Goal: Complete application form: Complete application form

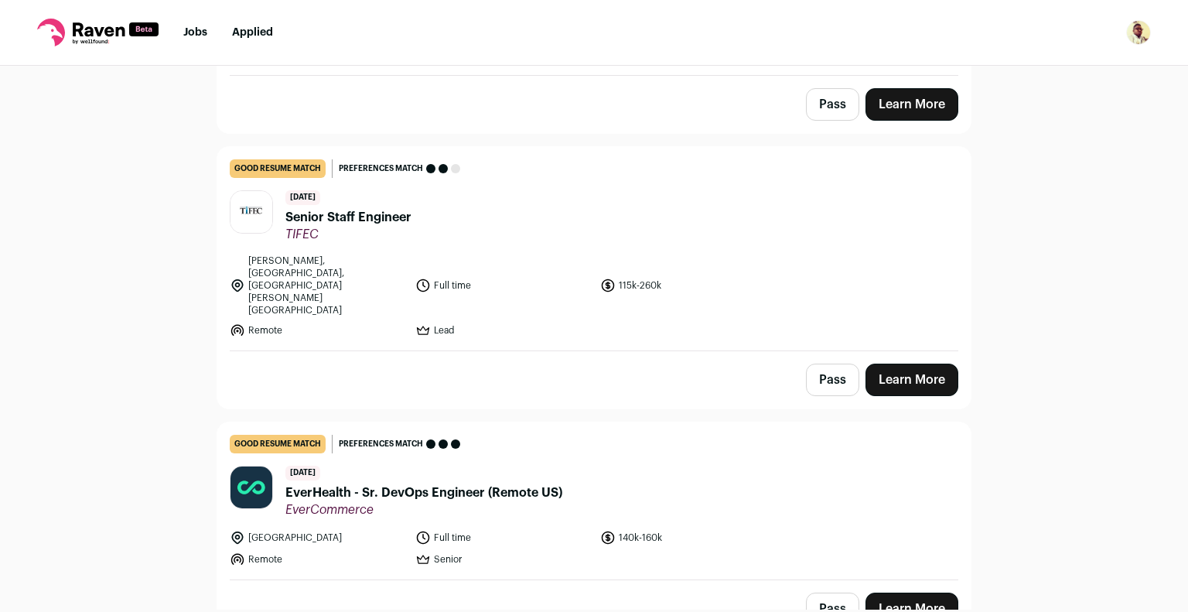
scroll to position [1082, 0]
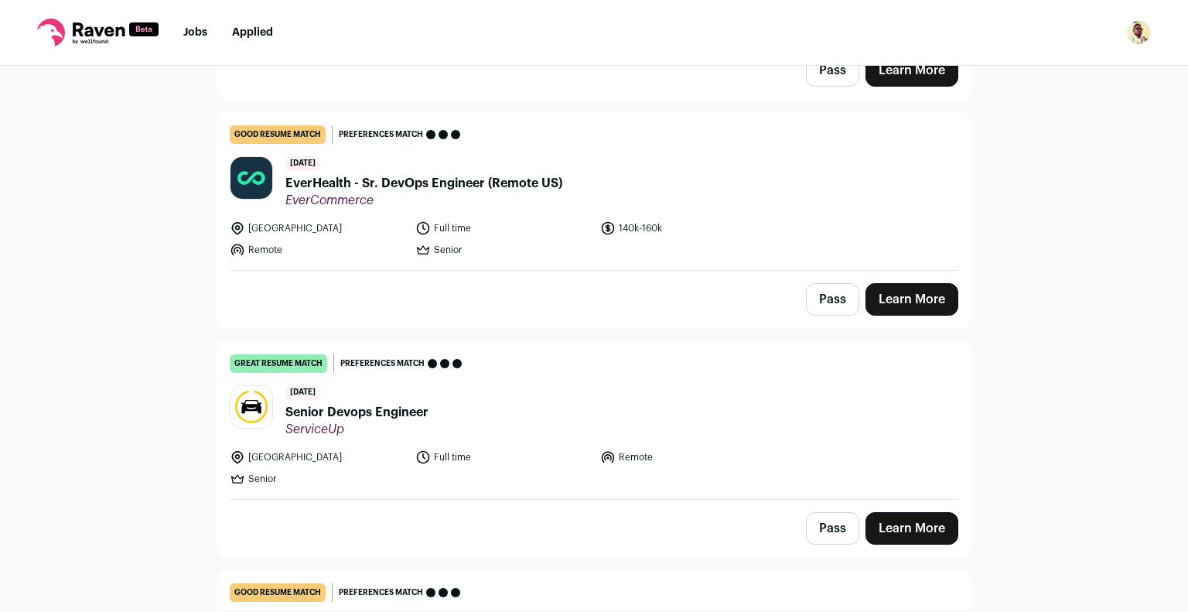
click at [898, 512] on link "Learn More" at bounding box center [911, 528] width 93 height 32
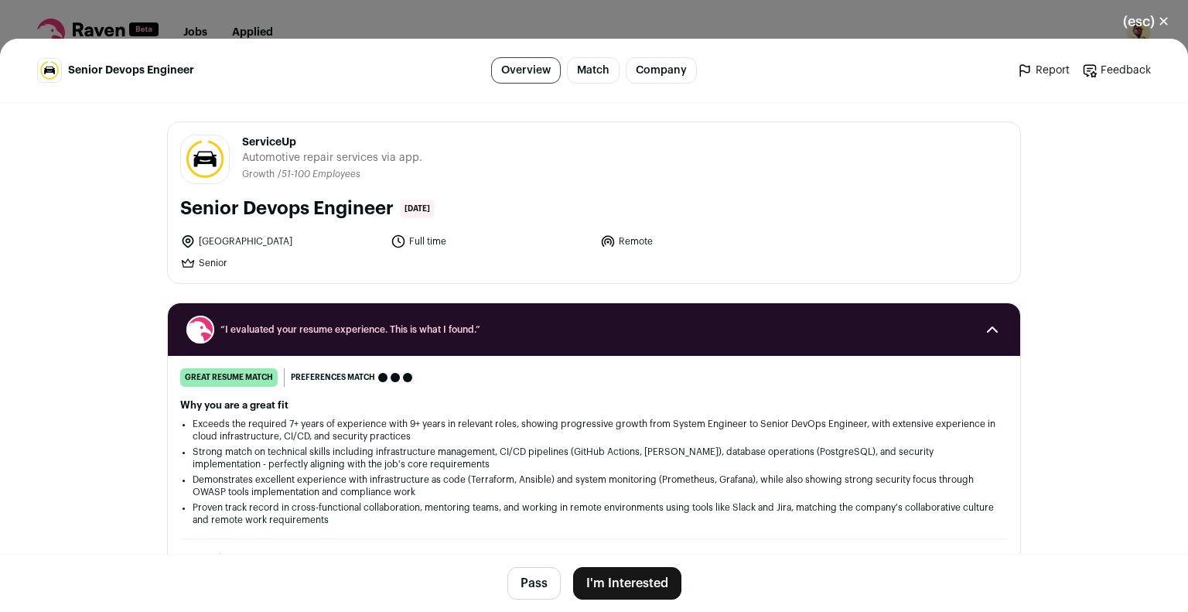
click at [639, 580] on button "I'm Interested" at bounding box center [627, 583] width 108 height 32
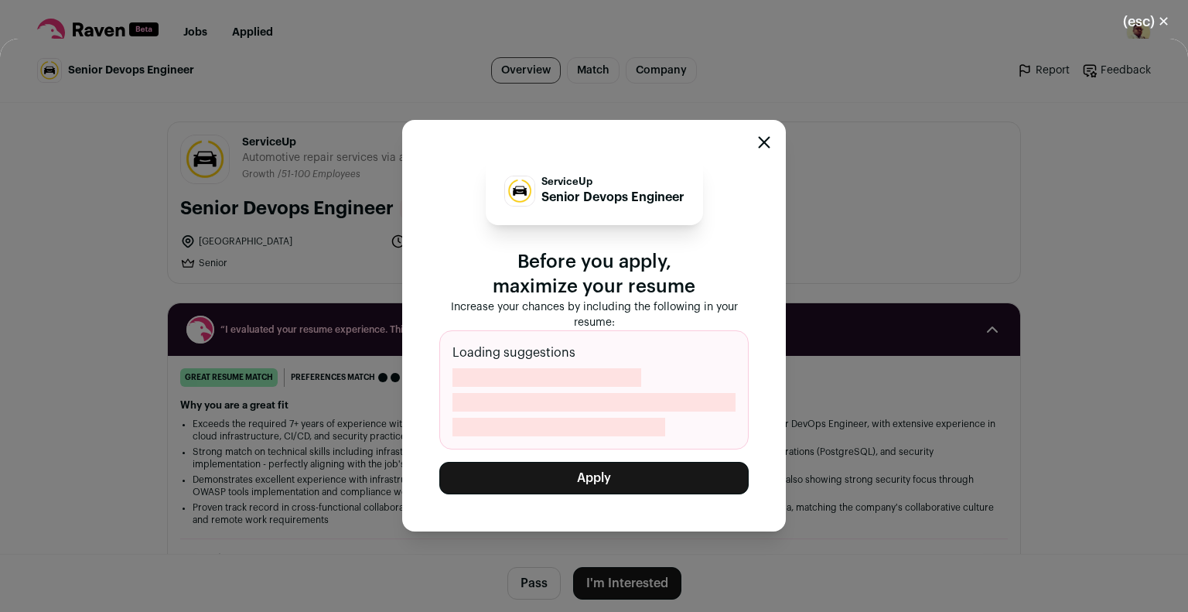
click at [615, 484] on button "Apply" at bounding box center [593, 478] width 309 height 32
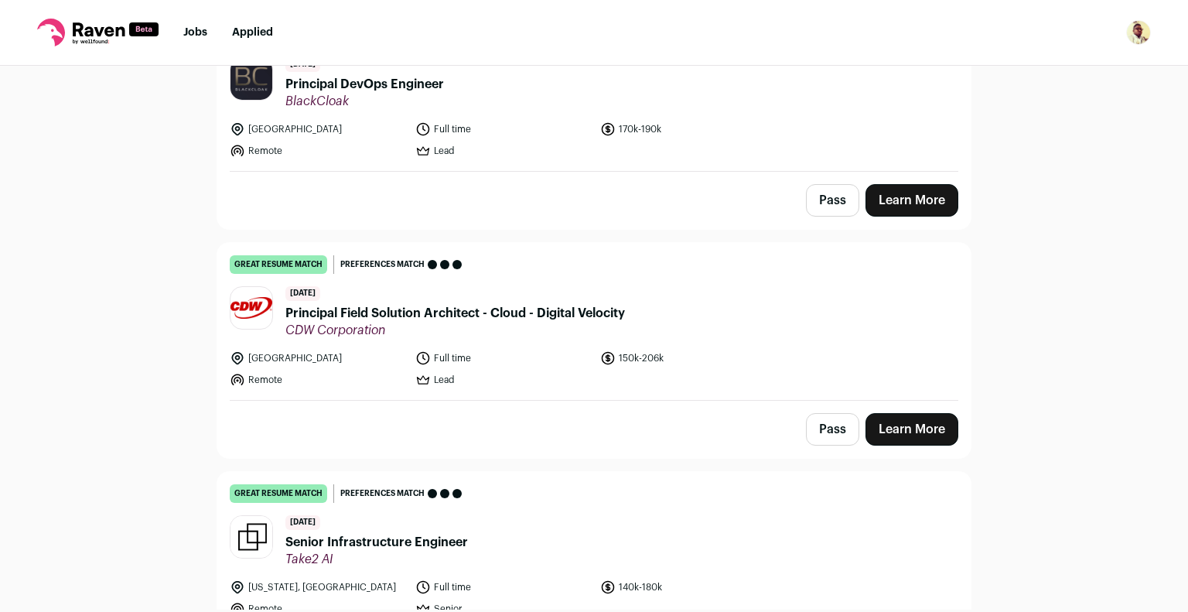
scroll to position [2319, 0]
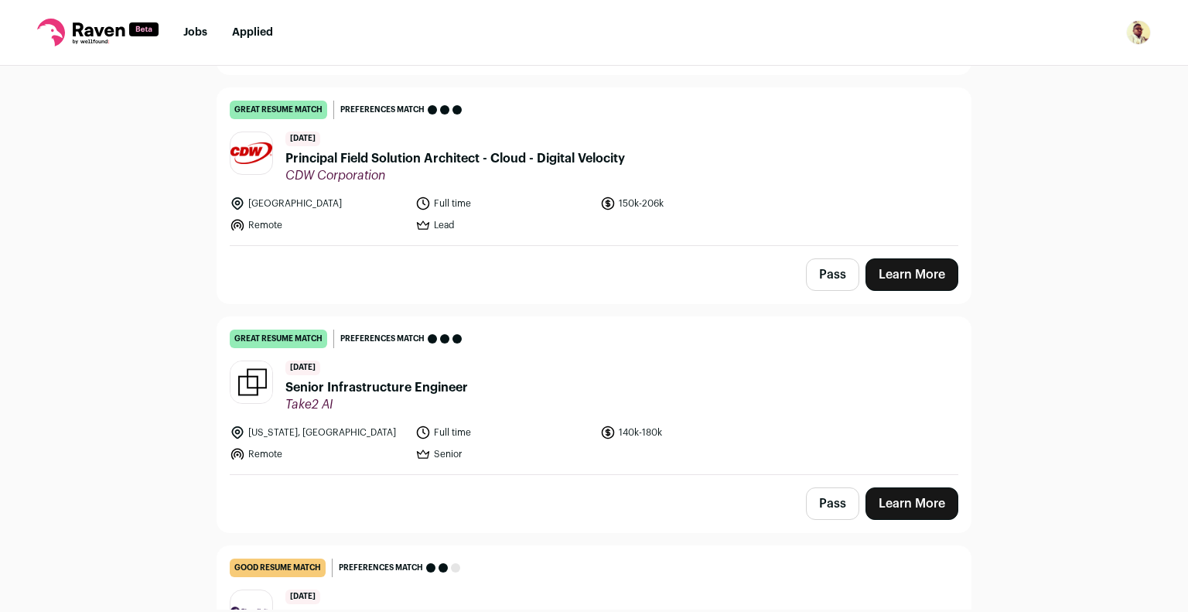
click at [889, 487] on link "Learn More" at bounding box center [911, 503] width 93 height 32
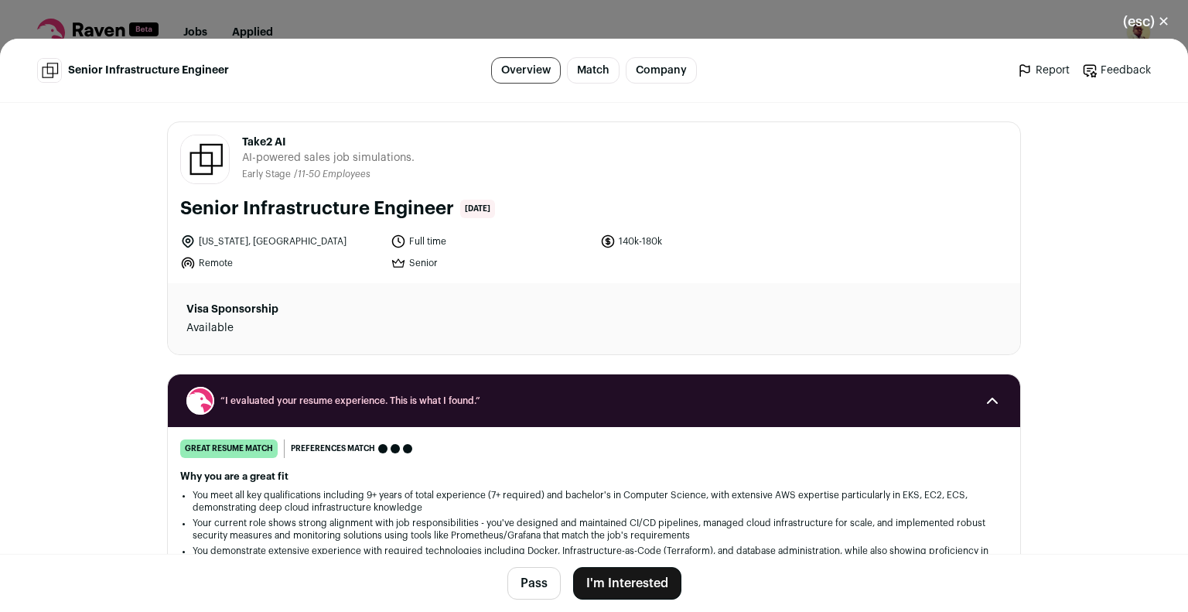
click at [637, 594] on button "I'm Interested" at bounding box center [627, 583] width 108 height 32
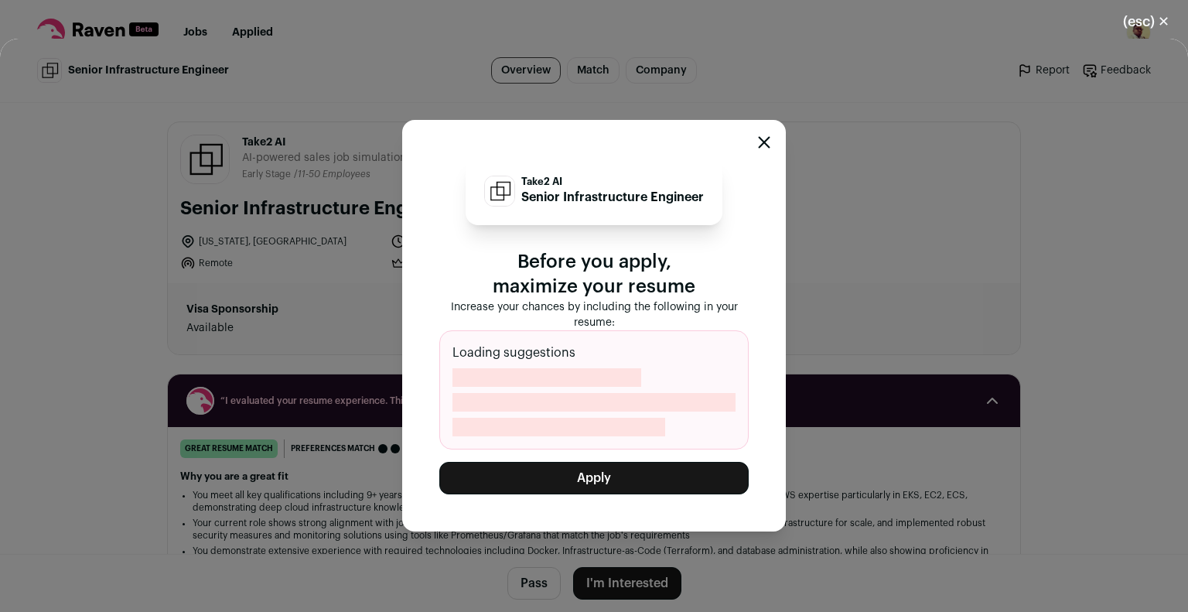
click at [665, 486] on button "Apply" at bounding box center [593, 478] width 309 height 32
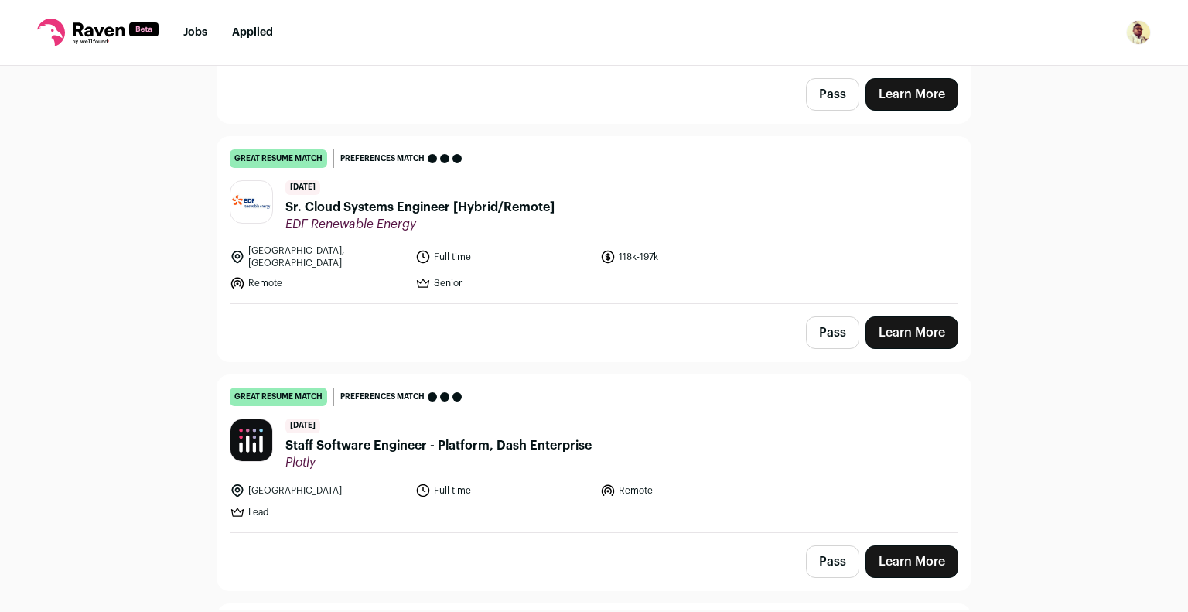
scroll to position [4175, 0]
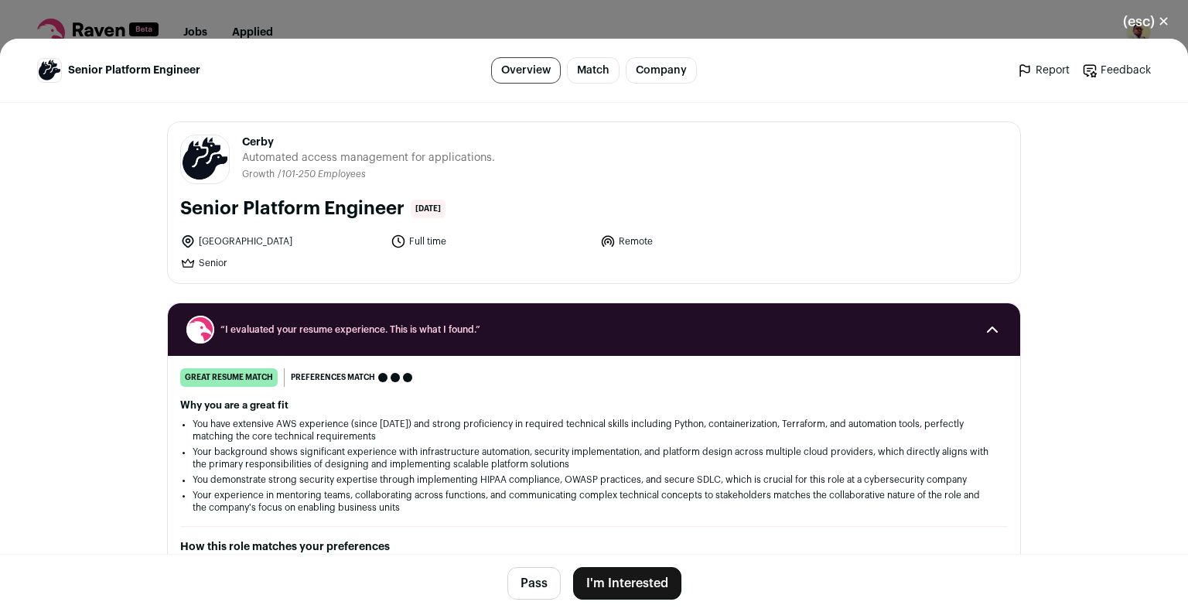
click at [630, 581] on button "I'm Interested" at bounding box center [627, 583] width 108 height 32
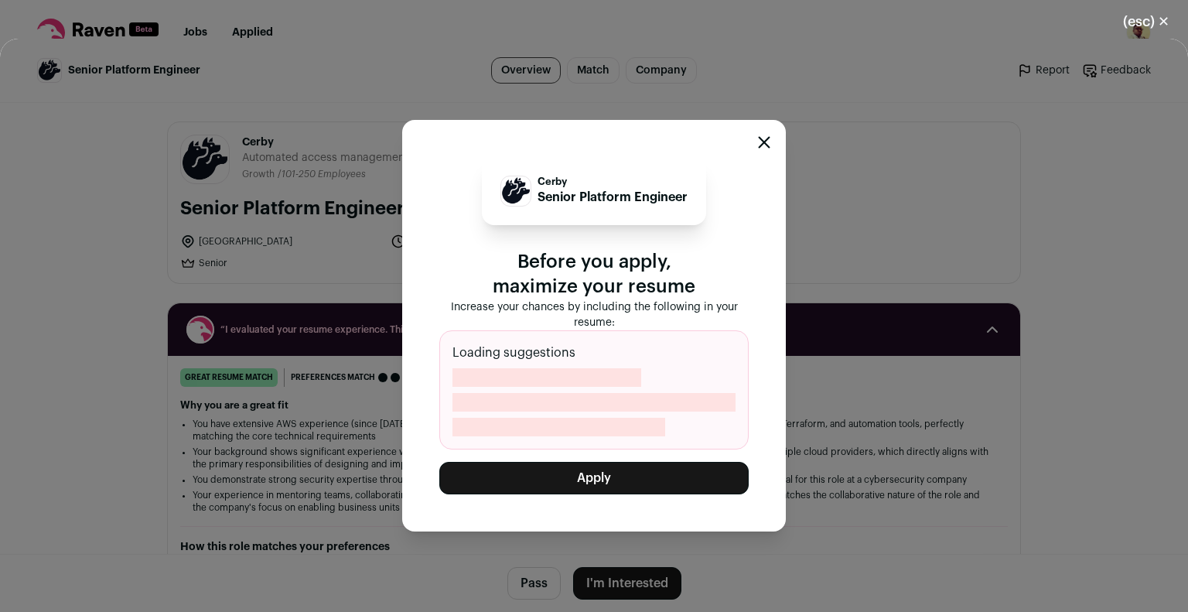
click at [605, 486] on button "Apply" at bounding box center [593, 478] width 309 height 32
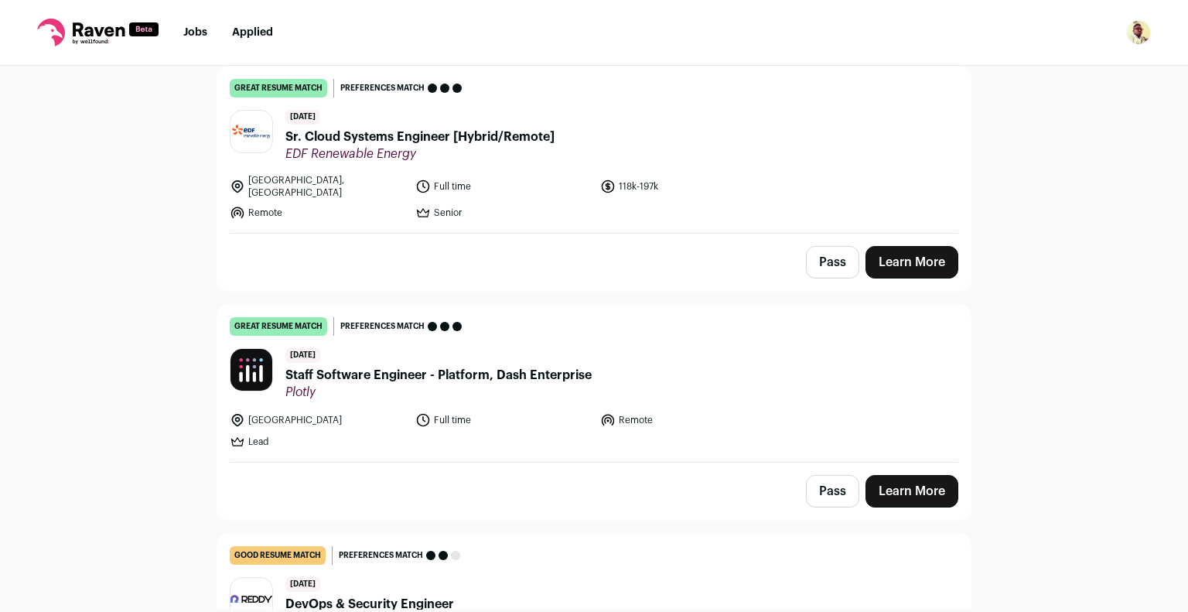
scroll to position [4252, 0]
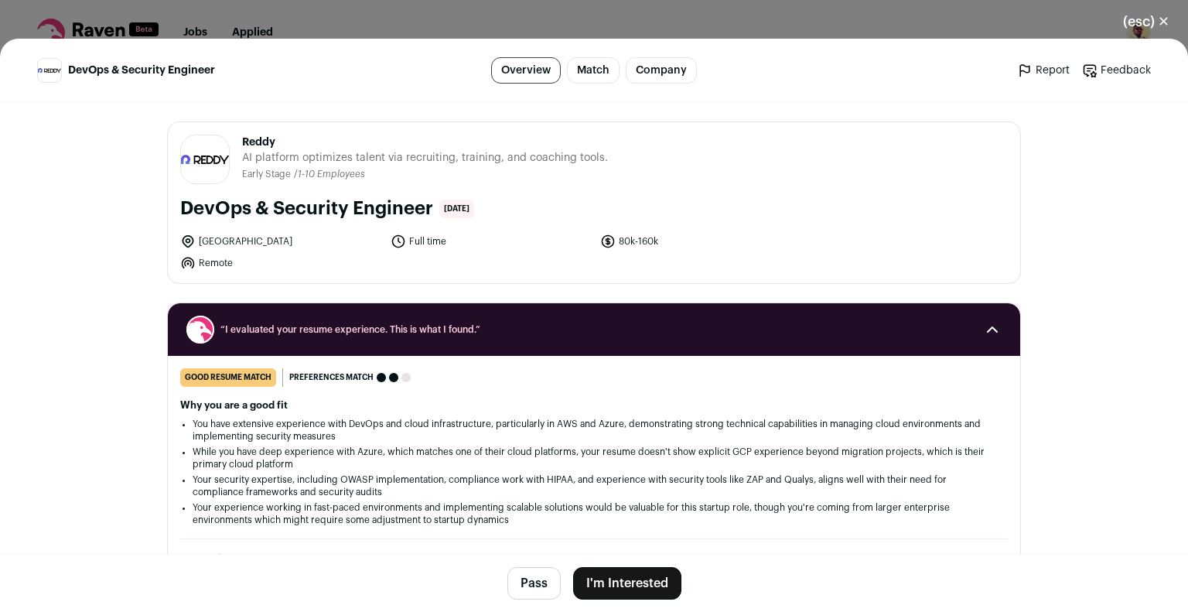
click at [618, 585] on button "I'm Interested" at bounding box center [627, 583] width 108 height 32
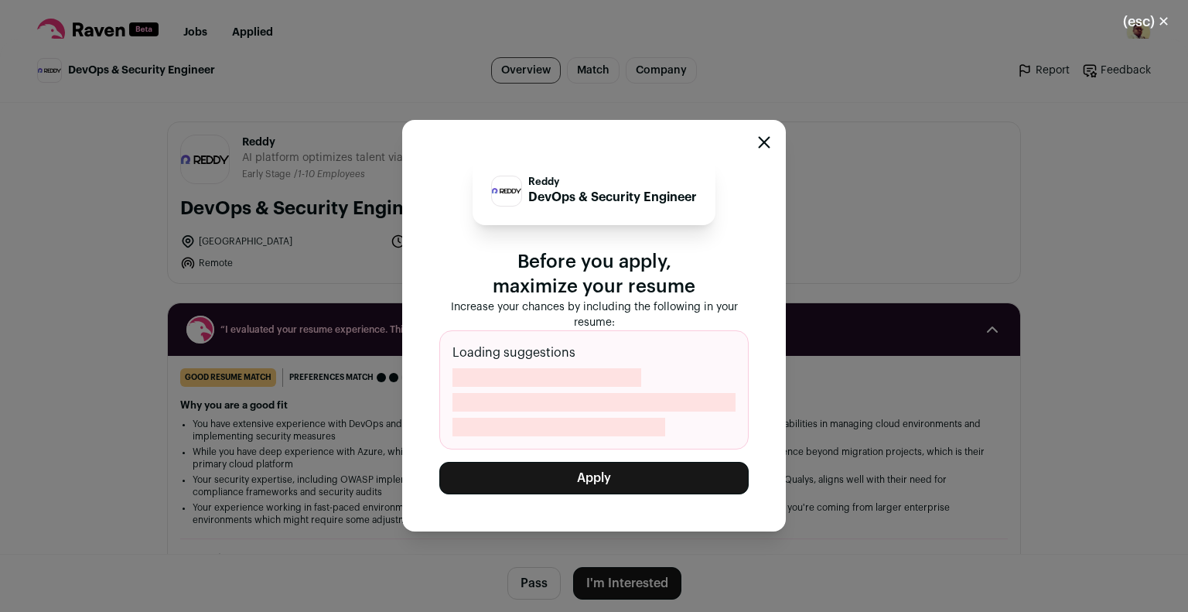
click at [632, 479] on button "Apply" at bounding box center [593, 478] width 309 height 32
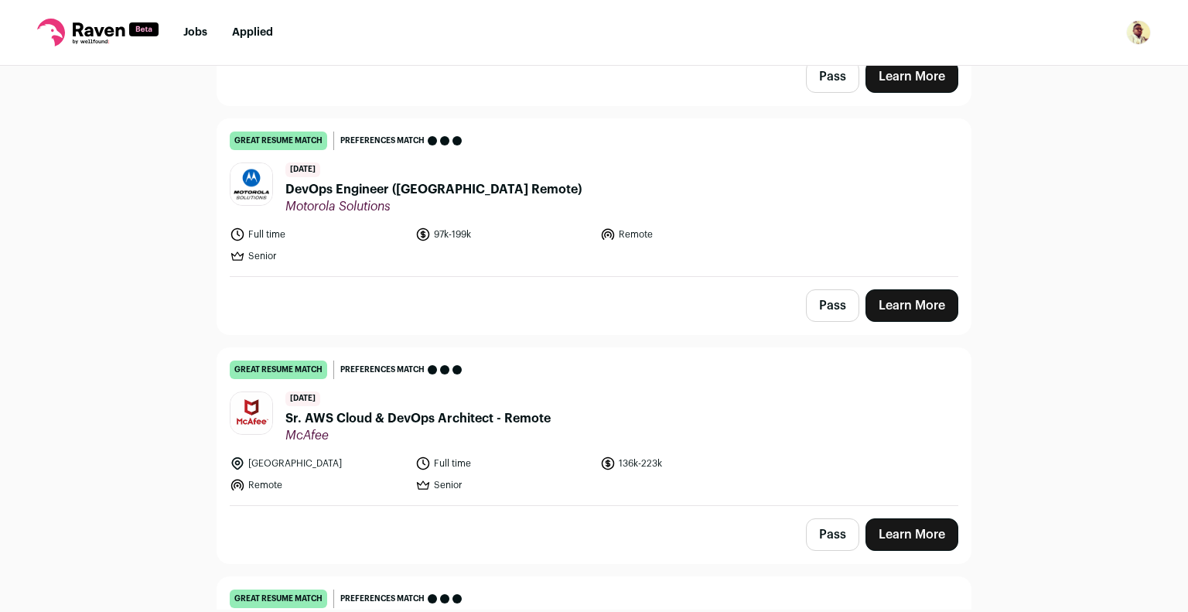
scroll to position [6262, 0]
